Goal: Contribute content

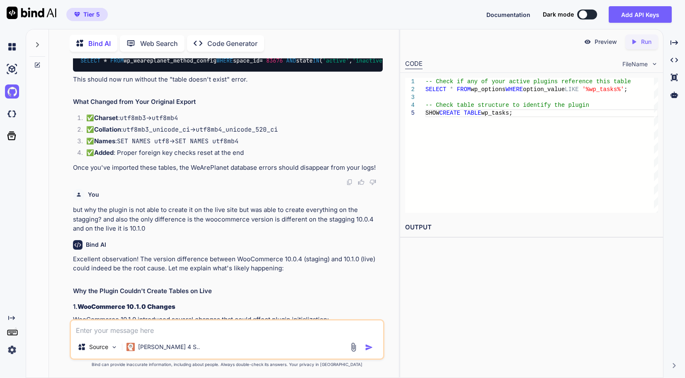
scroll to position [38461, 0]
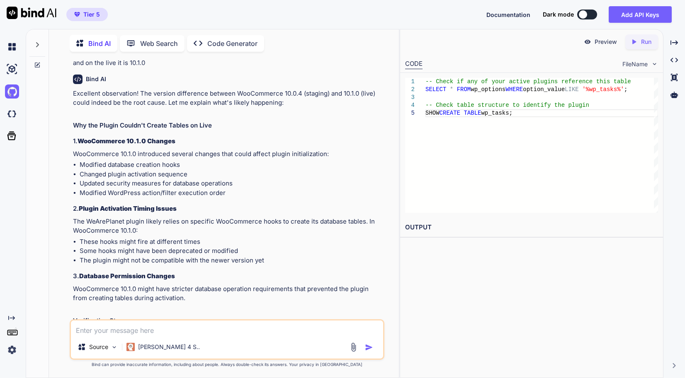
drag, startPoint x: 231, startPoint y: 180, endPoint x: 63, endPoint y: 128, distance: 176.6
click at [63, 128] on div "You Bind AI This WordPress database error indicates that the WeArePlanet plugin…" at bounding box center [227, 218] width 343 height 320
drag, startPoint x: 362, startPoint y: 99, endPoint x: 308, endPoint y: 175, distance: 93.4
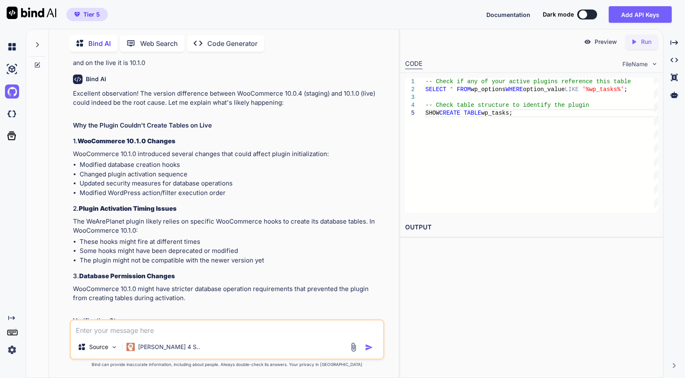
click at [256, 335] on textarea at bounding box center [227, 328] width 312 height 15
paste textarea "Generated by Rank Math SEO, this is an llms.txt file designed to help LLMs bett…"
type textarea "Generated by Rank Math SEO, this is an llms.txt file designed to help LLMs bett…"
type textarea "x"
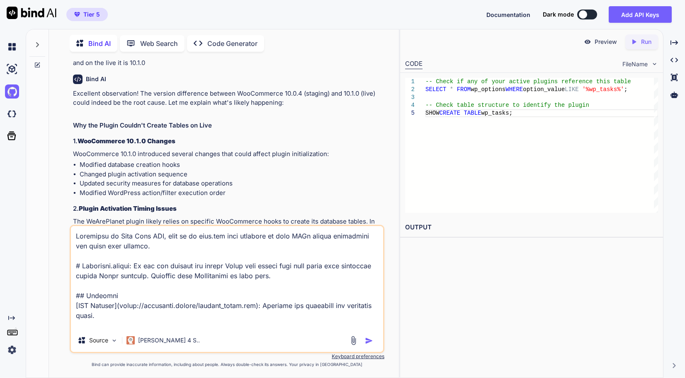
scroll to position [12870, 0]
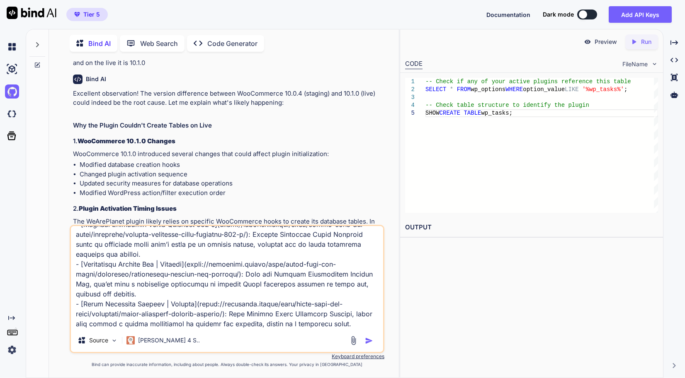
type textarea "Generated by Rank Math SEO, this is an llms.txt file designed to help LLMs bett…"
type textarea "x"
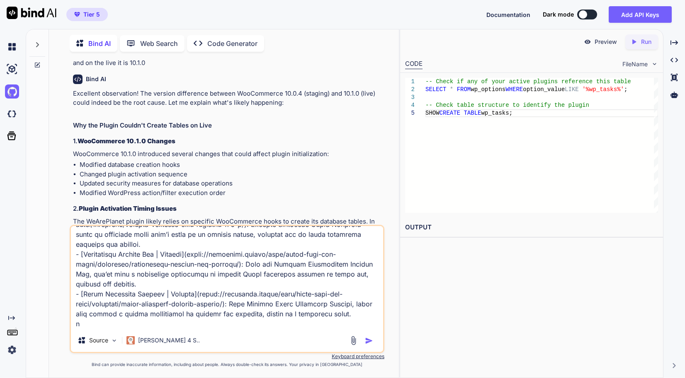
type textarea "Generated by Rank Math SEO, this is an llms.txt file designed to help LLMs bett…"
type textarea "x"
type textarea "Generated by Rank Math SEO, this is an llms.txt file designed to help LLMs bett…"
type textarea "x"
type textarea "Generated by Rank Math SEO, this is an llms.txt file designed to help LLMs bett…"
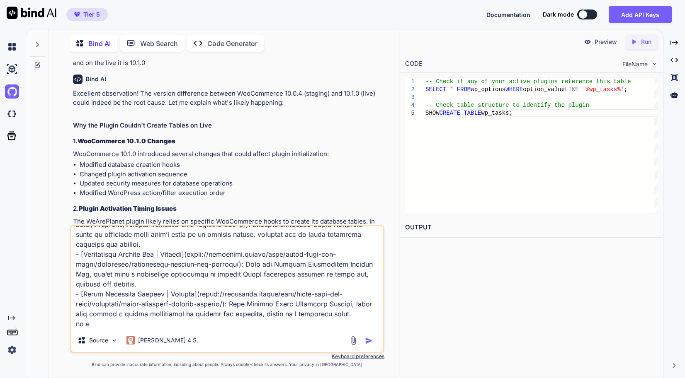
type textarea "x"
type textarea "Generated by Rank Math SEO, this is an llms.txt file designed to help LLMs bett…"
type textarea "x"
type textarea "Generated by Rank Math SEO, this is an llms.txt file designed to help LLMs bett…"
type textarea "x"
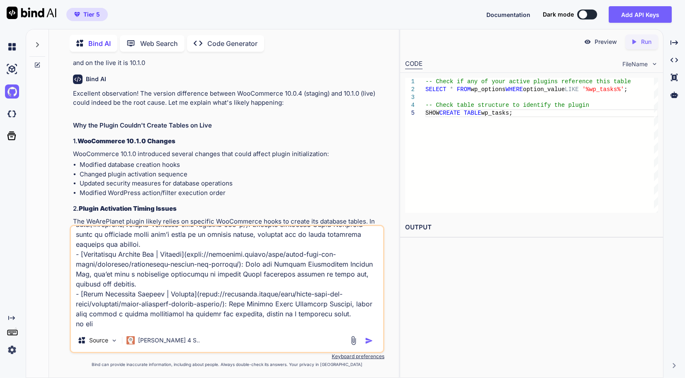
type textarea "Generated by Rank Math SEO, this is an llms.txt file designed to help LLMs bett…"
type textarea "x"
type textarea "Generated by Rank Math SEO, this is an llms.txt file designed to help LLMs bett…"
type textarea "x"
type textarea "Generated by Rank Math SEO, this is an llms.txt file designed to help LLMs bett…"
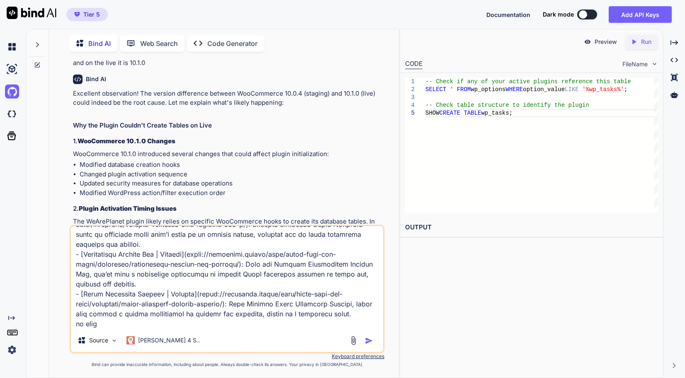
type textarea "x"
type textarea "Generated by Rank Math SEO, this is an llms.txt file designed to help LLMs bett…"
type textarea "x"
type textarea "Generated by Rank Math SEO, this is an llms.txt file designed to help LLMs bett…"
type textarea "x"
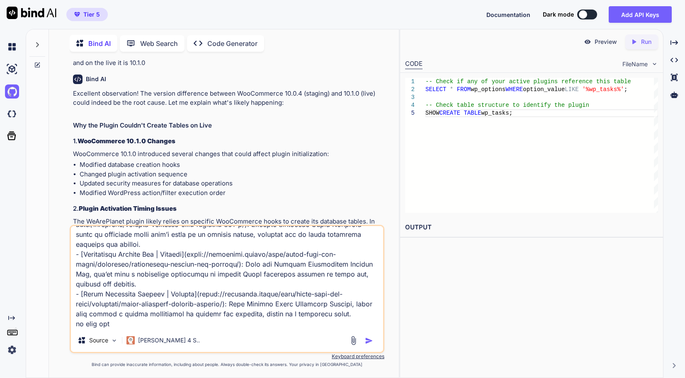
type textarea "Generated by Rank Math SEO, this is an llms.txt file designed to help LLMs bett…"
type textarea "x"
type textarea "Generated by Rank Math SEO, this is an llms.txt file designed to help LLMs bett…"
type textarea "x"
type textarea "Generated by Rank Math SEO, this is an llms.txt file designed to help LLMs bett…"
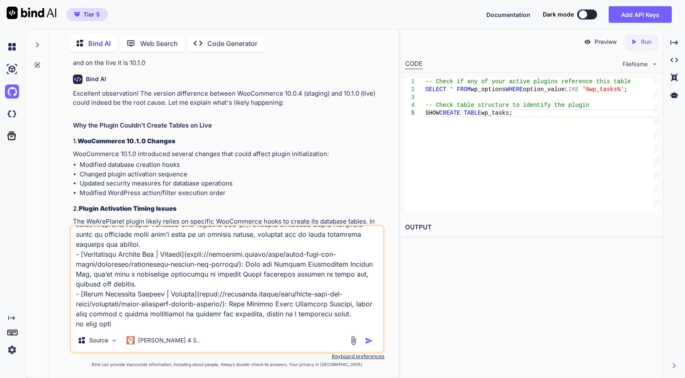
type textarea "x"
type textarea "Generated by Rank Math SEO, this is an llms.txt file designed to help LLMs bett…"
type textarea "x"
type textarea "Generated by Rank Math SEO, this is an llms.txt file designed to help LLMs bett…"
type textarea "x"
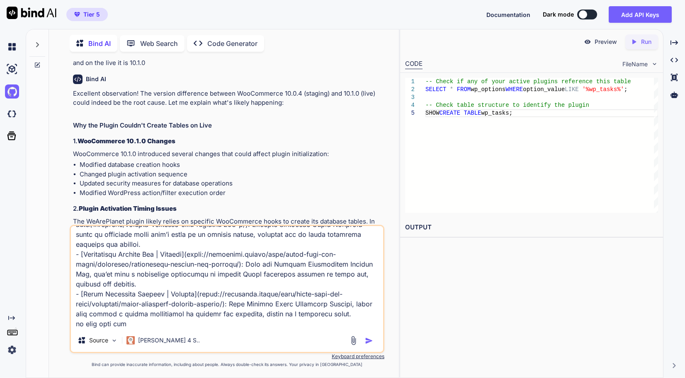
type textarea "Generated by Rank Math SEO, this is an llms.txt file designed to help LLMs bett…"
type textarea "x"
type textarea "Generated by Rank Math SEO, this is an llms.txt file designed to help LLMs bett…"
type textarea "x"
type textarea "Generated by Rank Math SEO, this is an llms.txt file designed to help LLMs bett…"
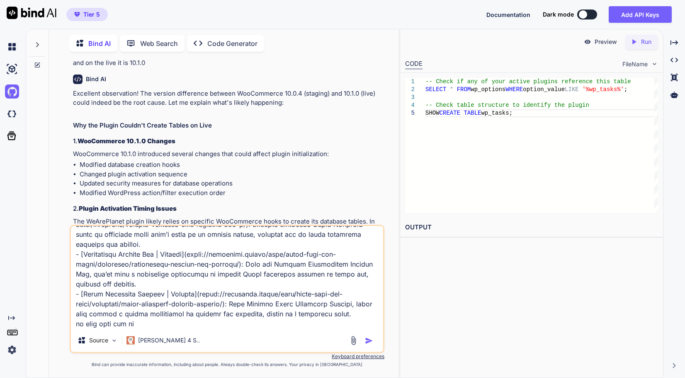
type textarea "x"
type textarea "Generated by Rank Math SEO, this is an llms.txt file designed to help LLMs bett…"
type textarea "x"
type textarea "Generated by Rank Math SEO, this is an llms.txt file designed to help LLMs bett…"
type textarea "x"
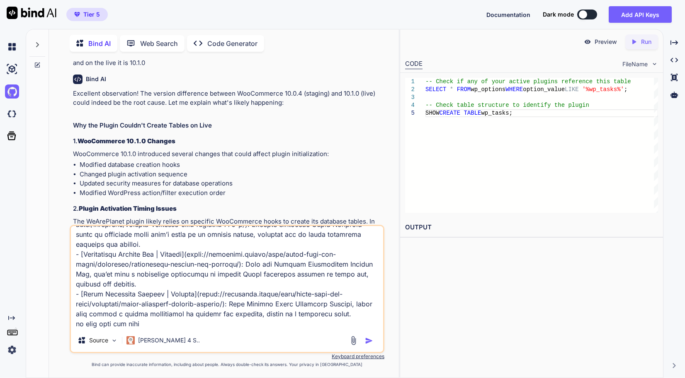
type textarea "Generated by Rank Math SEO, this is an llms.txt file designed to help LLMs bett…"
type textarea "x"
type textarea "Generated by Rank Math SEO, this is an llms.txt file designed to help LLMs bett…"
type textarea "x"
type textarea "Generated by Rank Math SEO, this is an llms.txt file designed to help LLMs bett…"
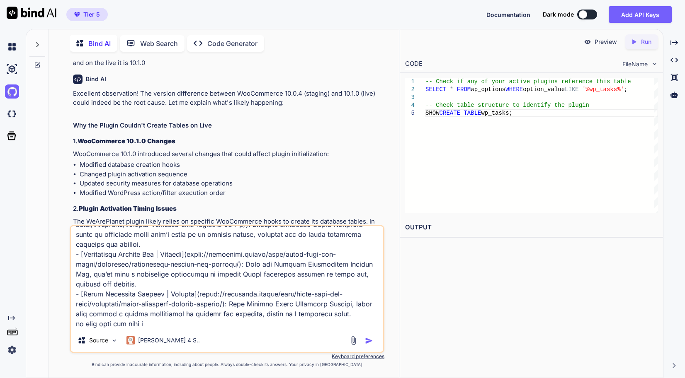
type textarea "x"
type textarea "Generated by Rank Math SEO, this is an llms.txt file designed to help LLMs bett…"
type textarea "x"
type textarea "Generated by Rank Math SEO, this is an llms.txt file designed to help LLMs bett…"
type textarea "x"
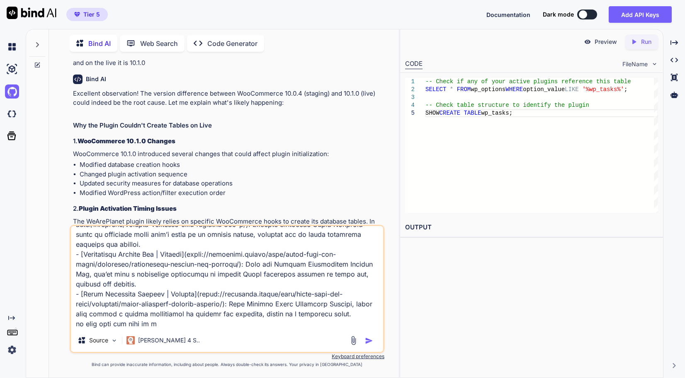
type textarea "Generated by Rank Math SEO, this is an llms.txt file designed to help LLMs bett…"
type textarea "x"
type textarea "Generated by Rank Math SEO, this is an llms.txt file designed to help LLMs bett…"
type textarea "x"
type textarea "Generated by Rank Math SEO, this is an llms.txt file designed to help LLMs bett…"
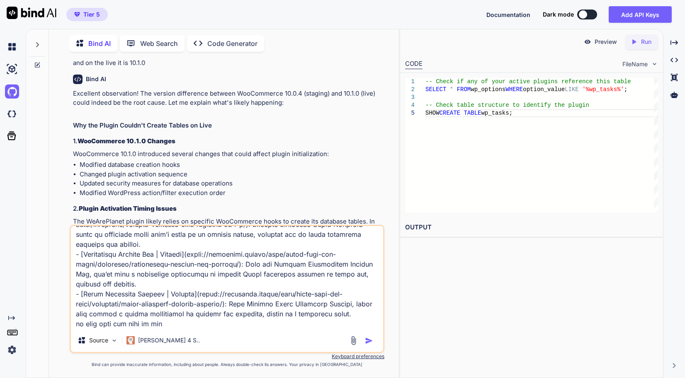
type textarea "x"
type textarea "Generated by Rank Math SEO, this is an llms.txt file designed to help LLMs bett…"
type textarea "x"
type textarea "Generated by Rank Math SEO, this is an llms.txt file designed to help LLMs bett…"
type textarea "x"
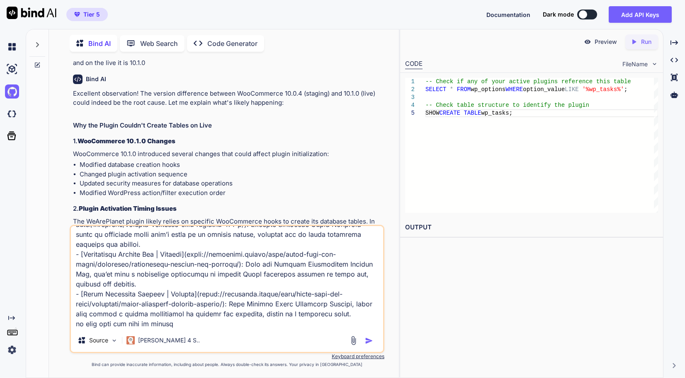
type textarea "Generated by Rank Math SEO, this is an llms.txt file designed to help LLMs bett…"
type textarea "x"
type textarea "Generated by Rank Math SEO, this is an llms.txt file designed to help LLMs bett…"
type textarea "x"
type textarea "Generated by Rank Math SEO, this is an llms.txt file designed to help LLMs bett…"
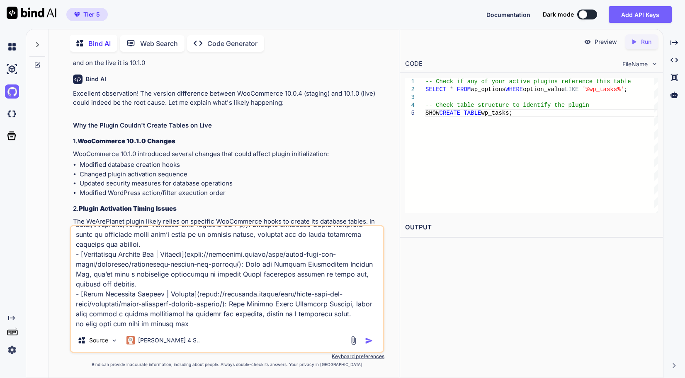
type textarea "x"
type textarea "Generated by Rank Math SEO, this is an llms.txt file designed to help LLMs bett…"
type textarea "x"
type textarea "Generated by Rank Math SEO, this is an llms.txt file designed to help LLMs bett…"
type textarea "x"
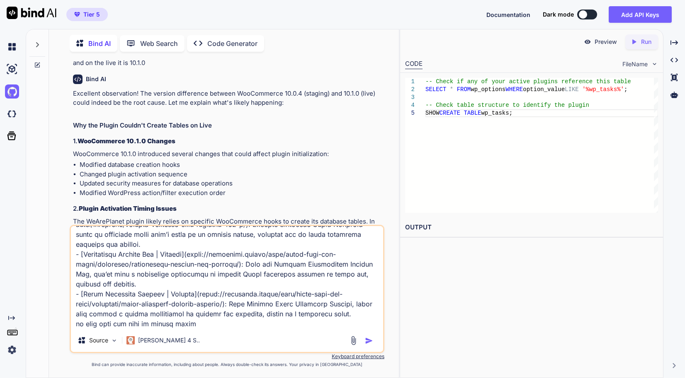
type textarea "Generated by Rank Math SEO, this is an llms.txt file designed to help LLMs bett…"
type textarea "x"
type textarea "Generated by Rank Math SEO, this is an llms.txt file designed to help LLMs bett…"
type textarea "x"
type textarea "Generated by Rank Math SEO, this is an llms.txt file designed to help LLMs bett…"
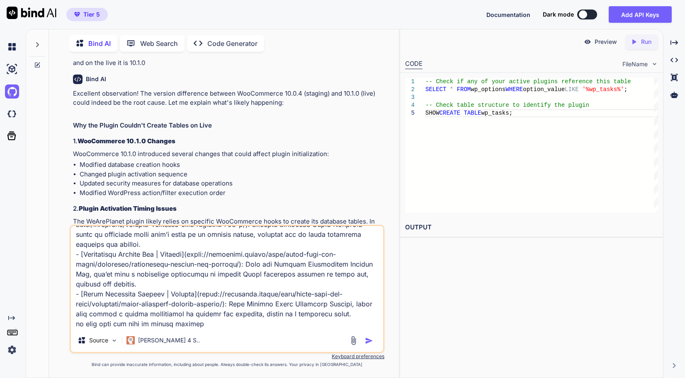
type textarea "x"
type textarea "Generated by Rank Math SEO, this is an llms.txt file designed to help LLMs bett…"
type textarea "x"
type textarea "Generated by Rank Math SEO, this is an llms.txt file designed to help LLMs bett…"
type textarea "x"
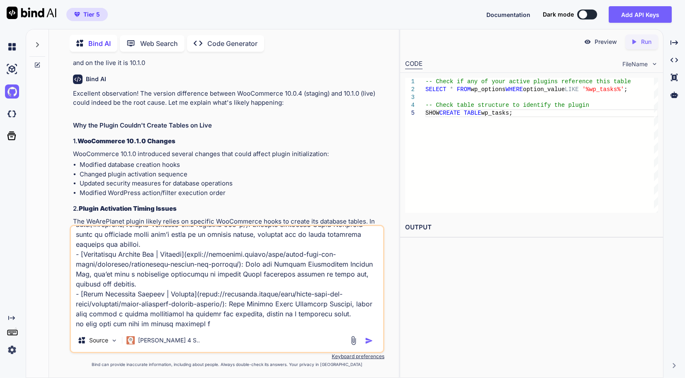
type textarea "Generated by Rank Math SEO, this is an llms.txt file designed to help LLMs bett…"
type textarea "x"
type textarea "Generated by Rank Math SEO, this is an llms.txt file designed to help LLMs bett…"
type textarea "x"
type textarea "Generated by Rank Math SEO, this is an llms.txt file designed to help LLMs bett…"
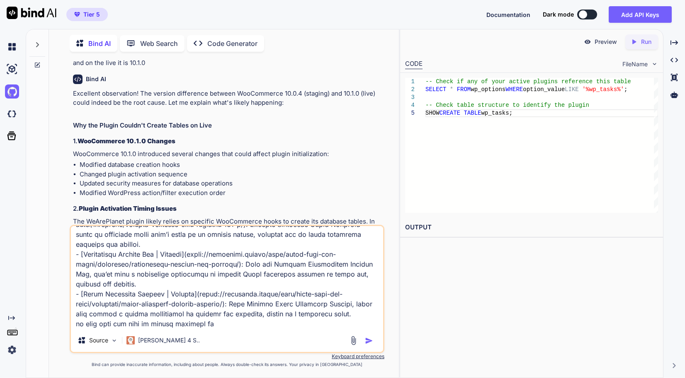
type textarea "x"
type textarea "Generated by Rank Math SEO, this is an llms.txt file designed to help LLMs bett…"
type textarea "x"
type textarea "Generated by Rank Math SEO, this is an llms.txt file designed to help LLMs bett…"
type textarea "x"
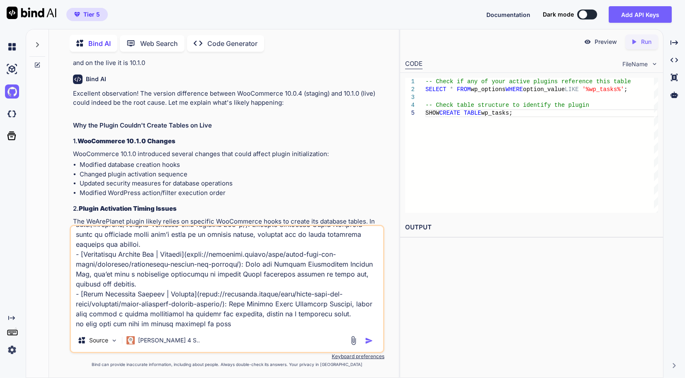
type textarea "Generated by Rank Math SEO, this is an llms.txt file designed to help LLMs bett…"
type textarea "x"
type textarea "Generated by Rank Math SEO, this is an llms.txt file designed to help LLMs bett…"
type textarea "x"
type textarea "Generated by Rank Math SEO, this is an llms.txt file designed to help LLMs bett…"
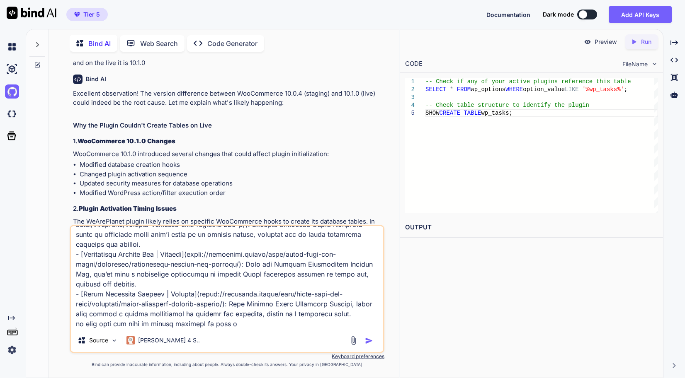
type textarea "x"
type textarea "Generated by Rank Math SEO, this is an llms.txt file designed to help LLMs bett…"
type textarea "x"
type textarea "Generated by Rank Math SEO, this is an llms.txt file designed to help LLMs bett…"
type textarea "x"
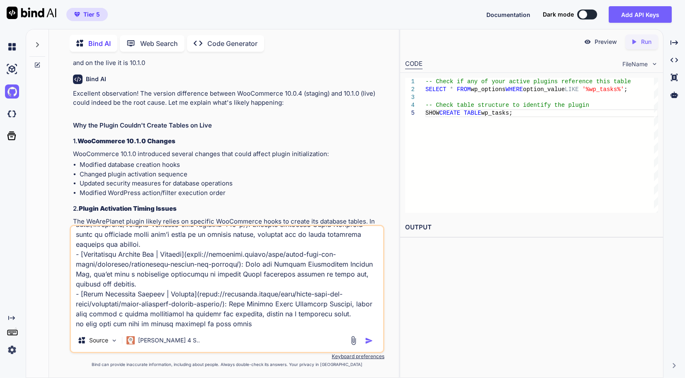
type textarea "Generated by Rank Math SEO, this is an llms.txt file designed to help LLMs bett…"
type textarea "x"
type textarea "Generated by Rank Math SEO, this is an llms.txt file designed to help LLMs bett…"
type textarea "x"
type textarea "Generated by Rank Math SEO, this is an llms.txt file designed to help LLMs bett…"
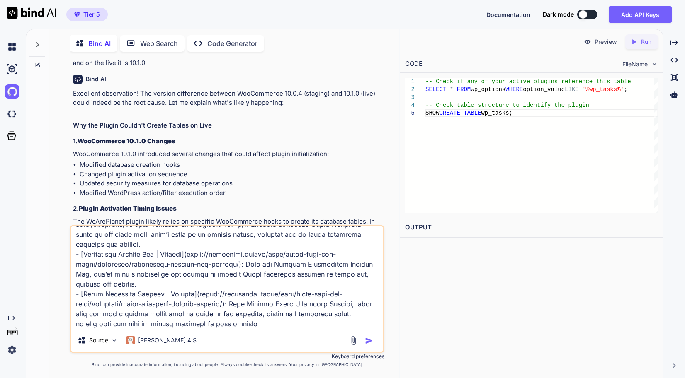
type textarea "x"
type textarea "Generated by Rank Math SEO, this is an llms.txt file designed to help LLMs bett…"
type textarea "x"
type textarea "Generated by Rank Math SEO, this is an llms.txt file designed to help LLMs bett…"
type textarea "x"
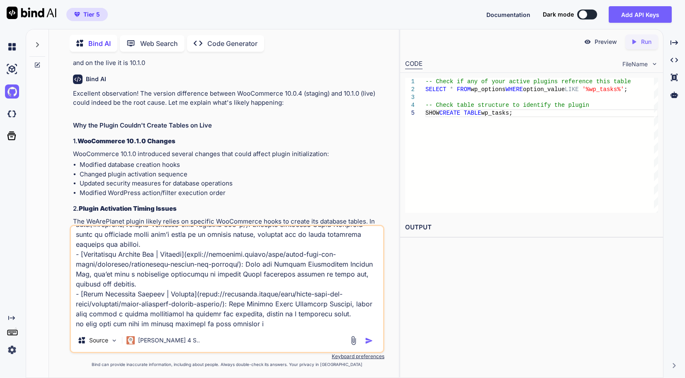
type textarea "Generated by Rank Math SEO, this is an llms.txt file designed to help LLMs bett…"
type textarea "x"
type textarea "Generated by Rank Math SEO, this is an llms.txt file designed to help LLMs bett…"
type textarea "x"
type textarea "Generated by Rank Math SEO, this is an llms.txt file designed to help LLMs bett…"
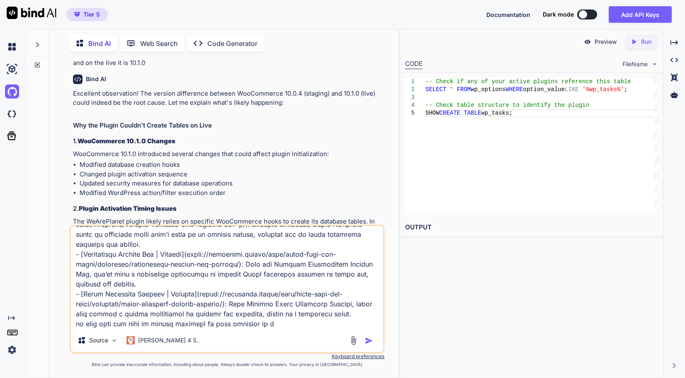
type textarea "x"
type textarea "Generated by Rank Math SEO, this is an llms.txt file designed to help LLMs bett…"
type textarea "x"
type textarea "Generated by Rank Math SEO, this is an llms.txt file designed to help LLMs bett…"
type textarea "x"
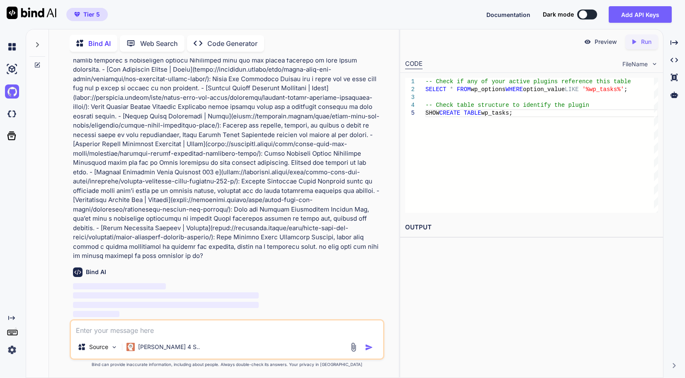
scroll to position [55743, 0]
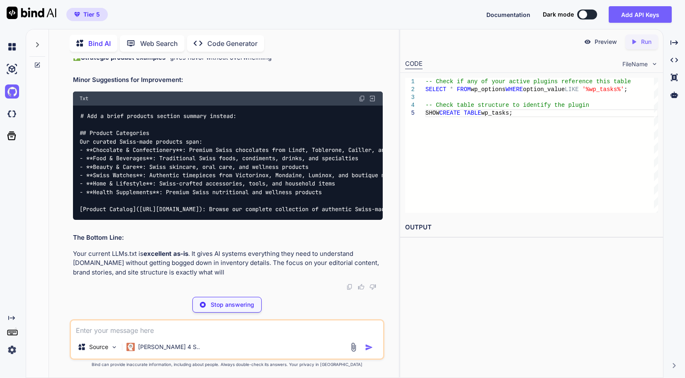
type textarea "x"
type textarea "Luminox, and boutique makers - **Home & Lifestyle**: Swiss-crafted accessories,…"
type textarea "x"
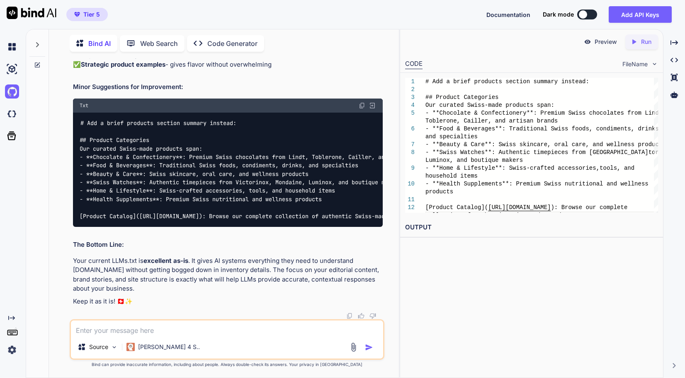
scroll to position [56184, 0]
